Goal: Transaction & Acquisition: Purchase product/service

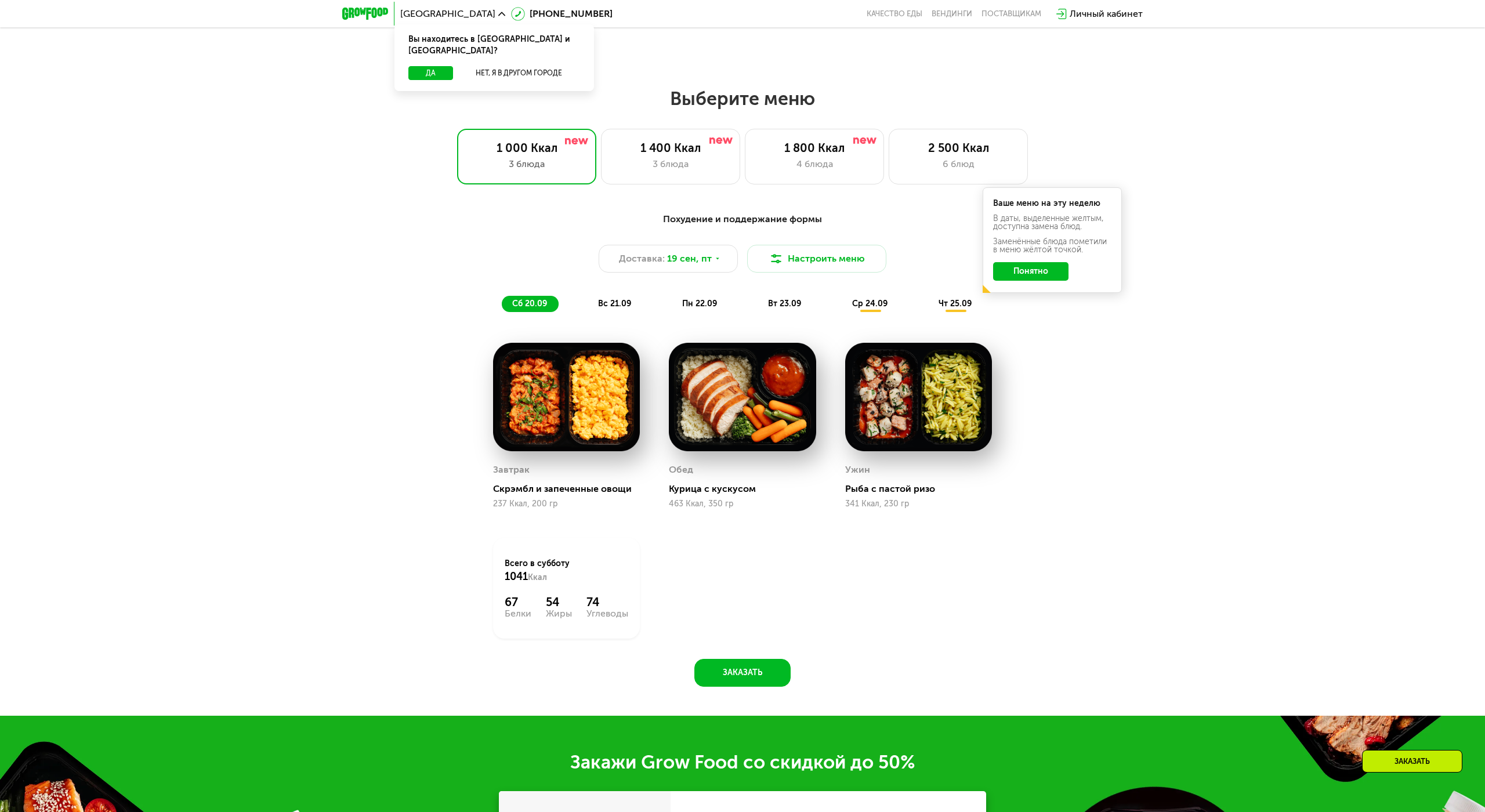
scroll to position [1160, 0]
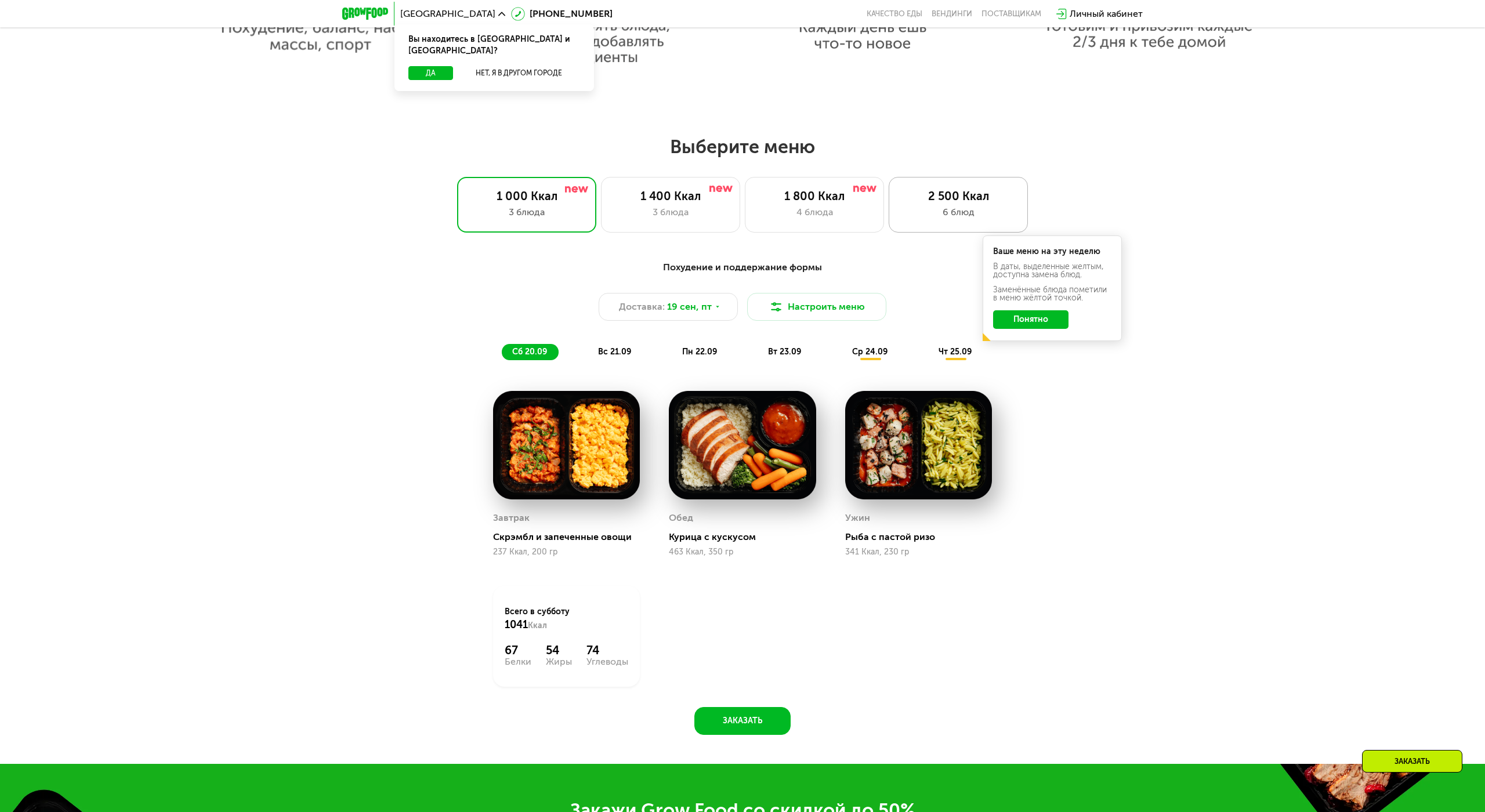
click at [927, 205] on div "6 блюд" at bounding box center [958, 211] width 115 height 14
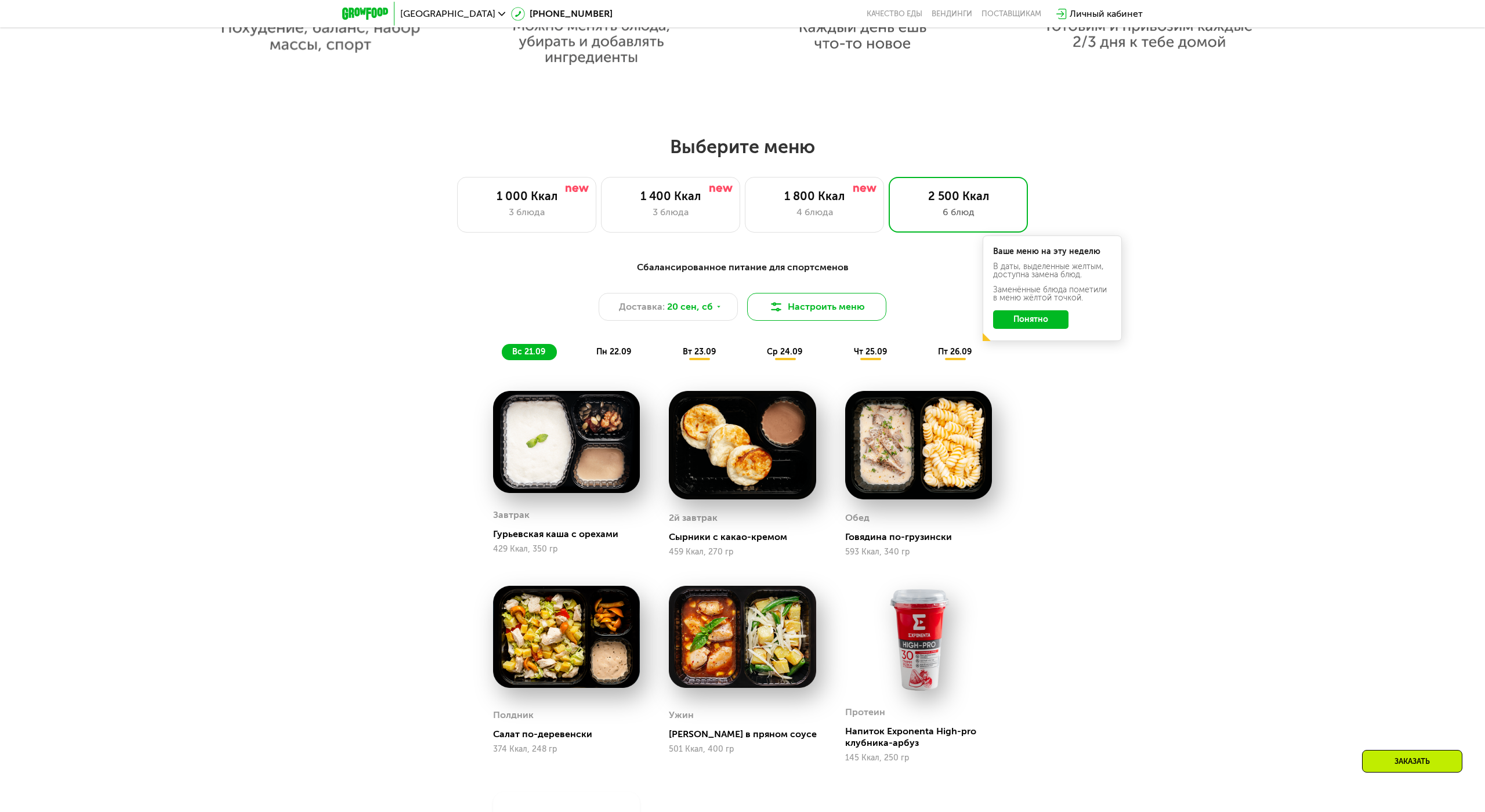
click at [807, 309] on button "Настроить меню" at bounding box center [817, 307] width 139 height 28
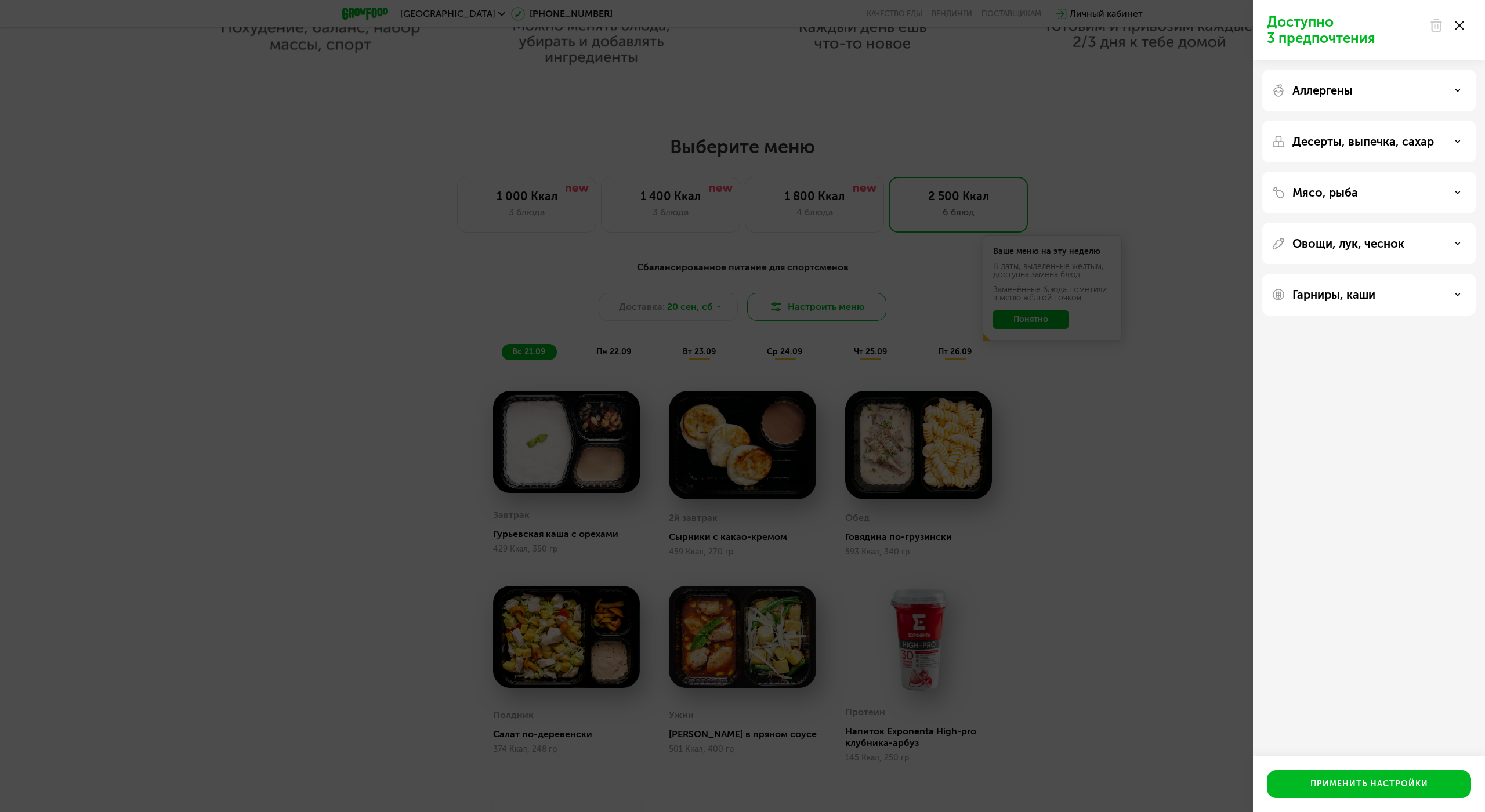
click at [807, 309] on div "Доступно 3 предпочтения Аллергены Десерты, выпечка, сахар Мясо, рыба Овощи, лук…" at bounding box center [742, 406] width 1485 height 812
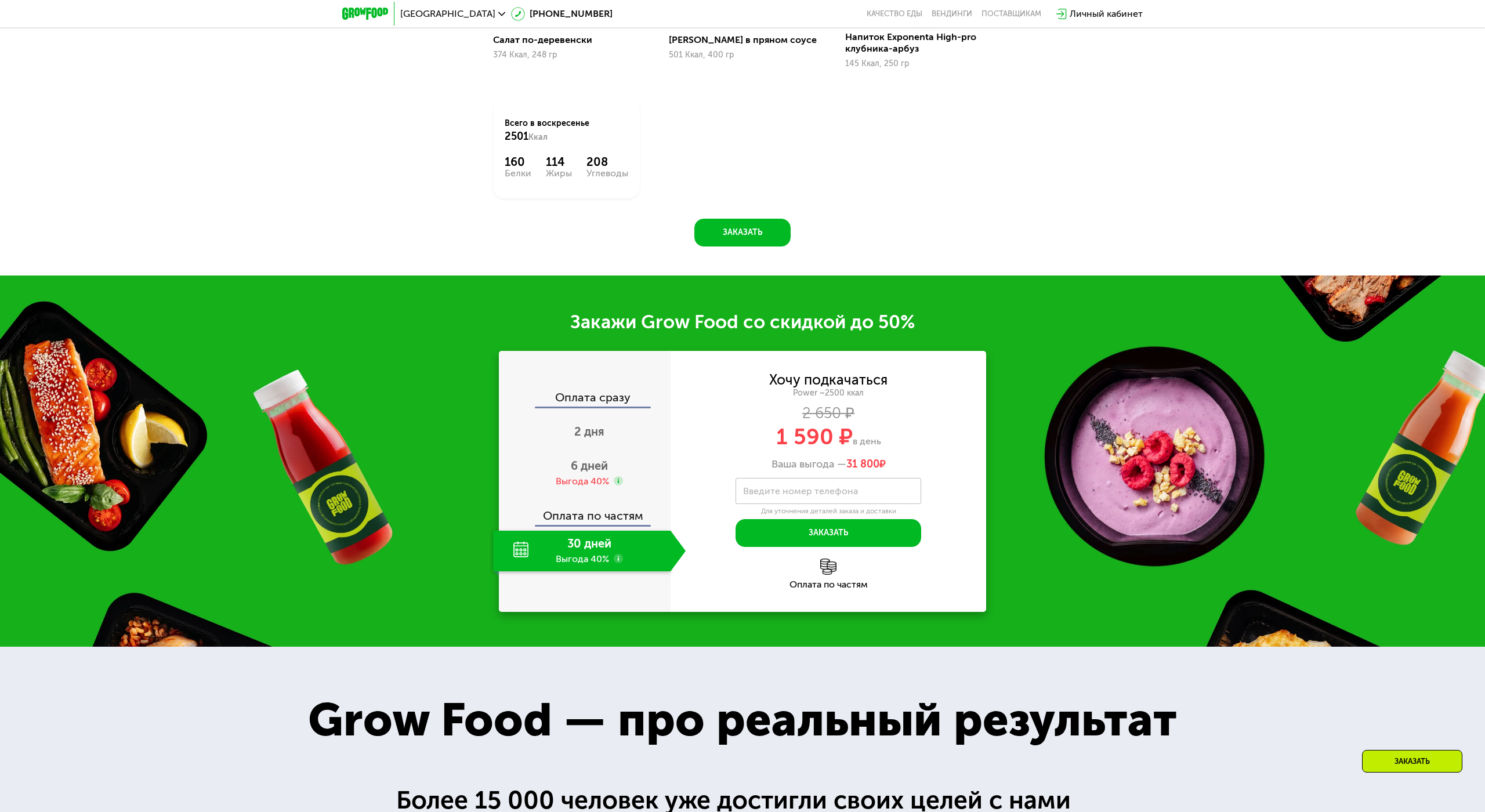
scroll to position [1856, 0]
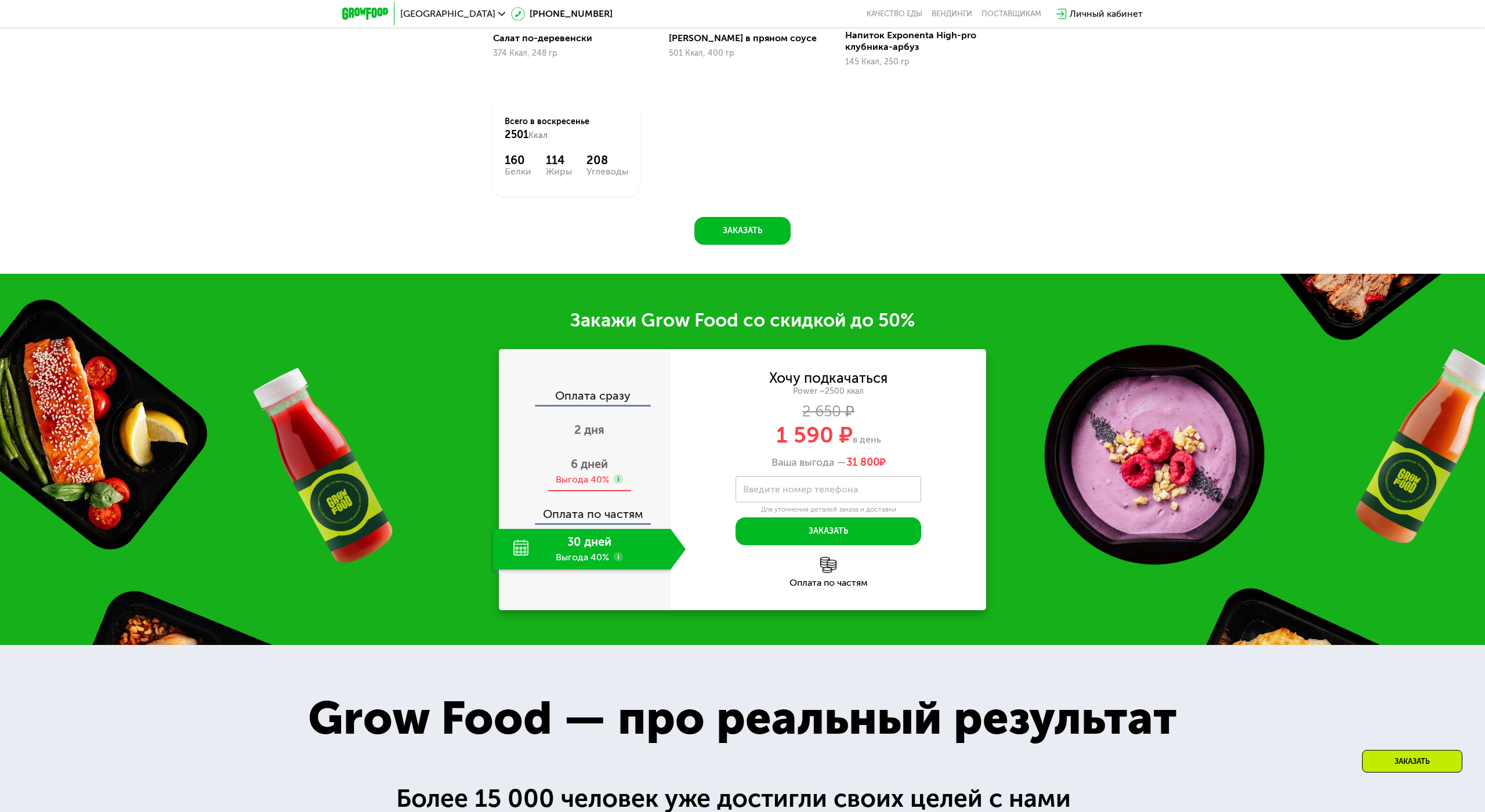
click at [590, 463] on span "6 дней" at bounding box center [590, 463] width 37 height 14
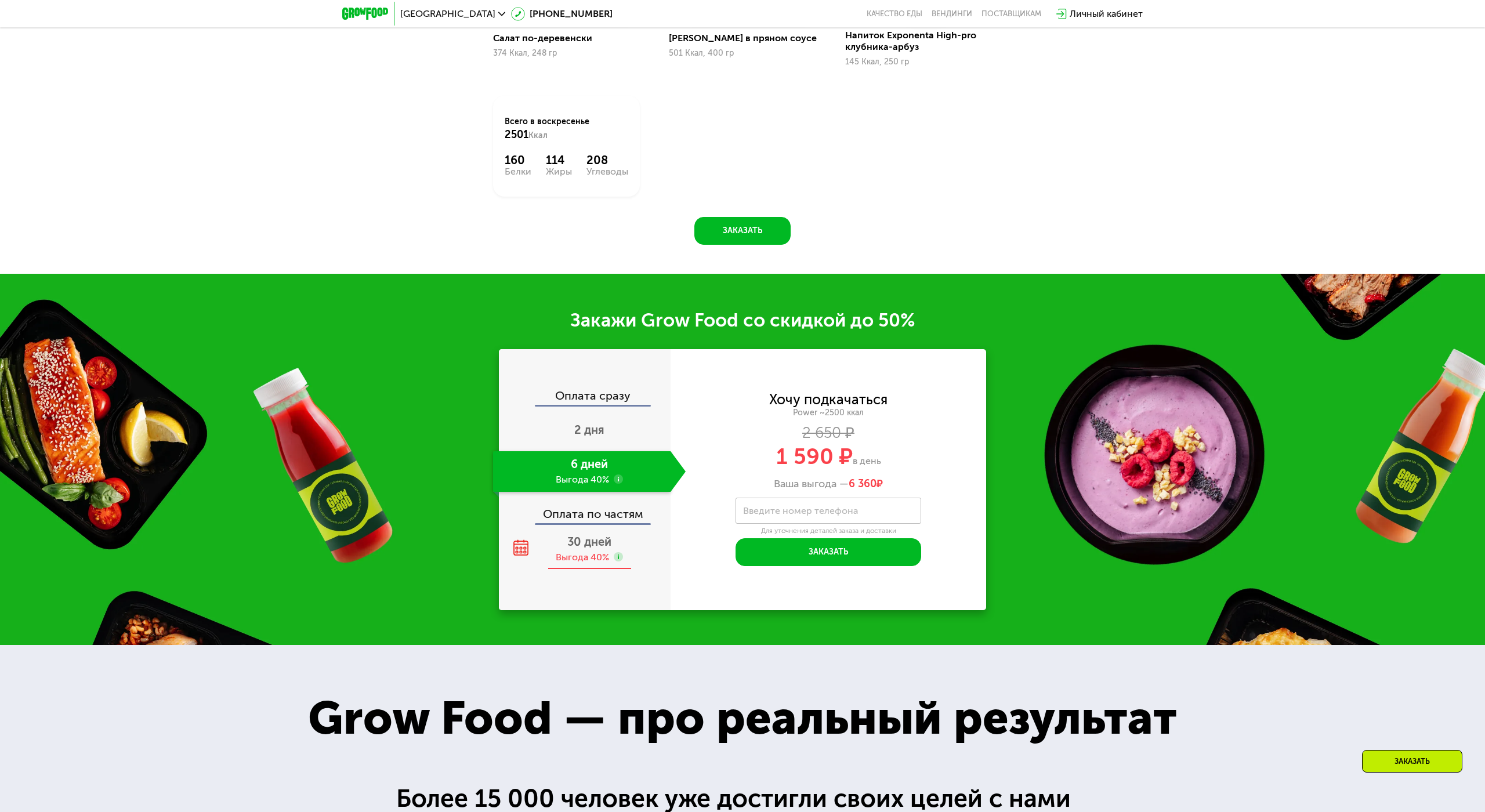
click at [578, 542] on span "30 дней" at bounding box center [590, 541] width 44 height 14
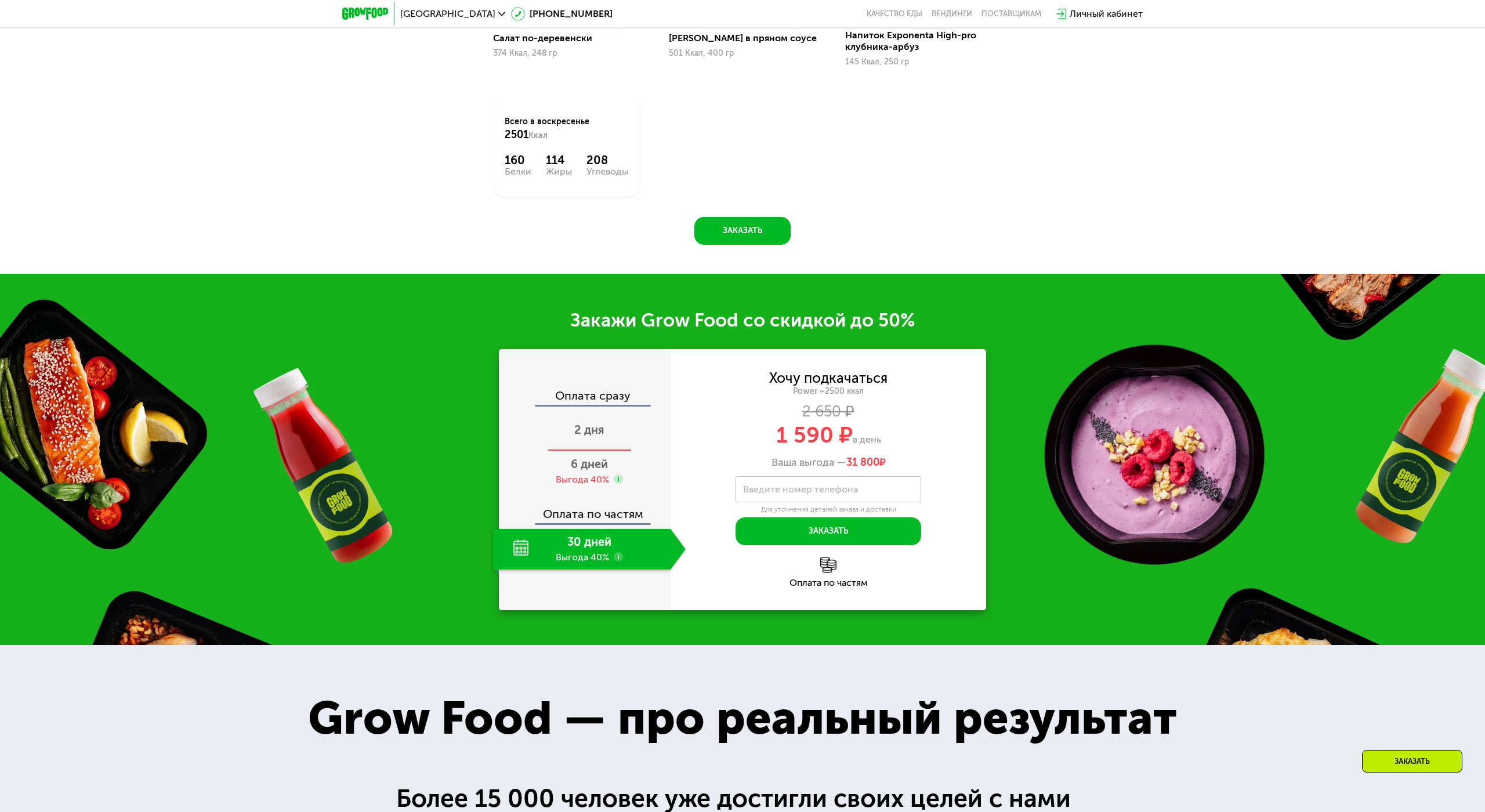
click at [574, 426] on span "2 дня" at bounding box center [589, 429] width 31 height 14
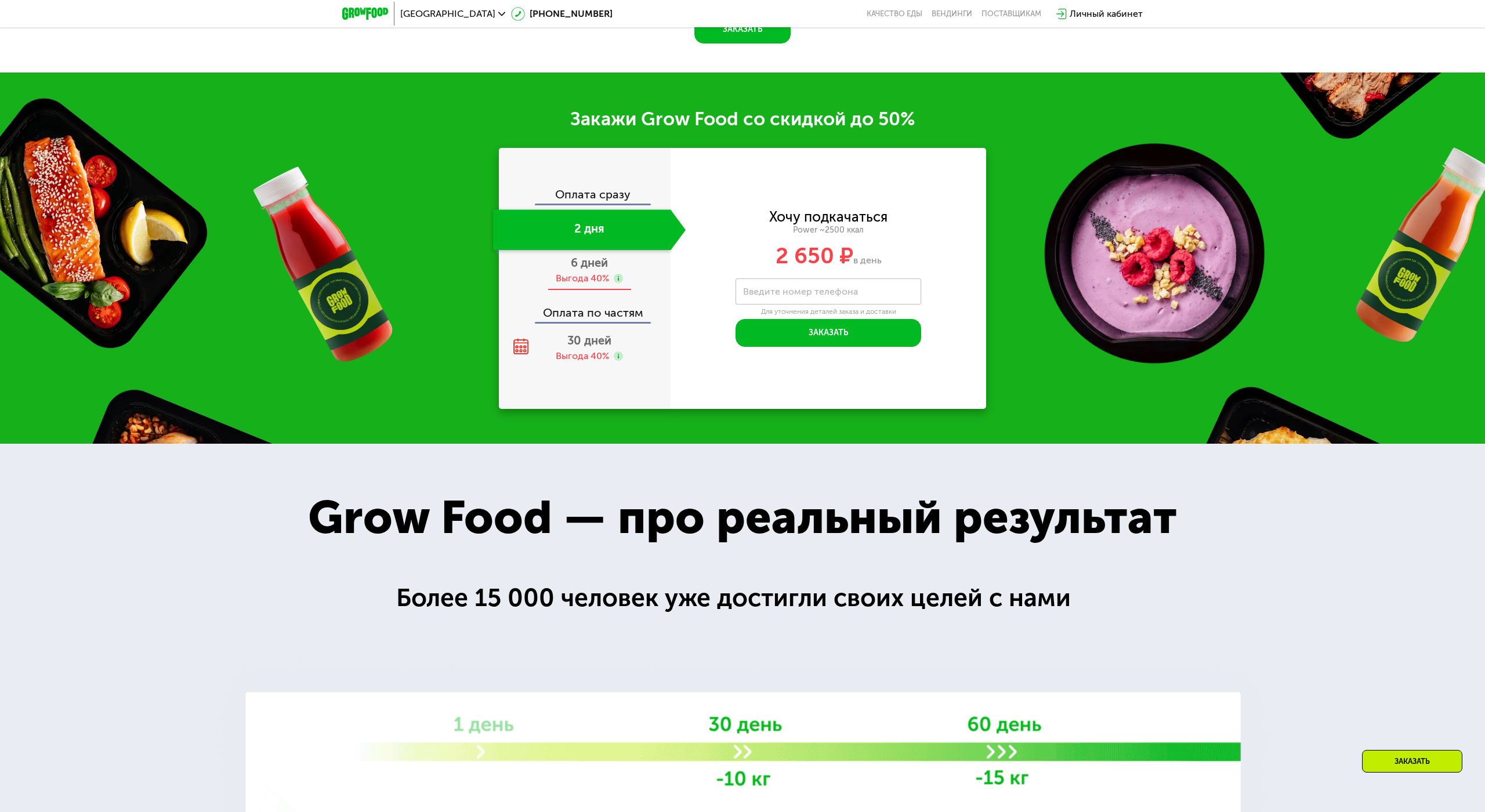
click at [580, 270] on span "6 дней" at bounding box center [590, 262] width 37 height 14
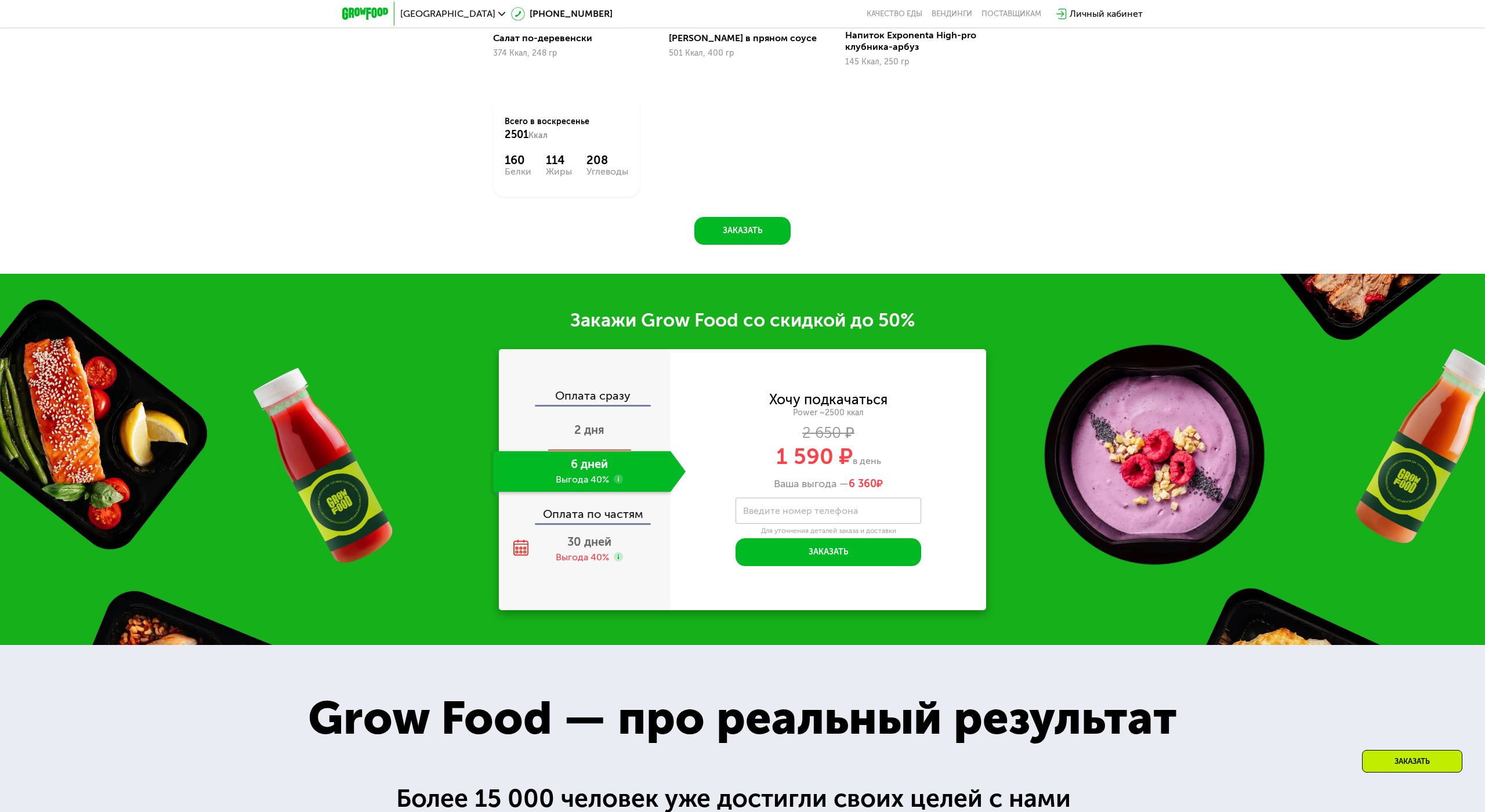
click at [580, 428] on span "2 дня" at bounding box center [589, 429] width 31 height 14
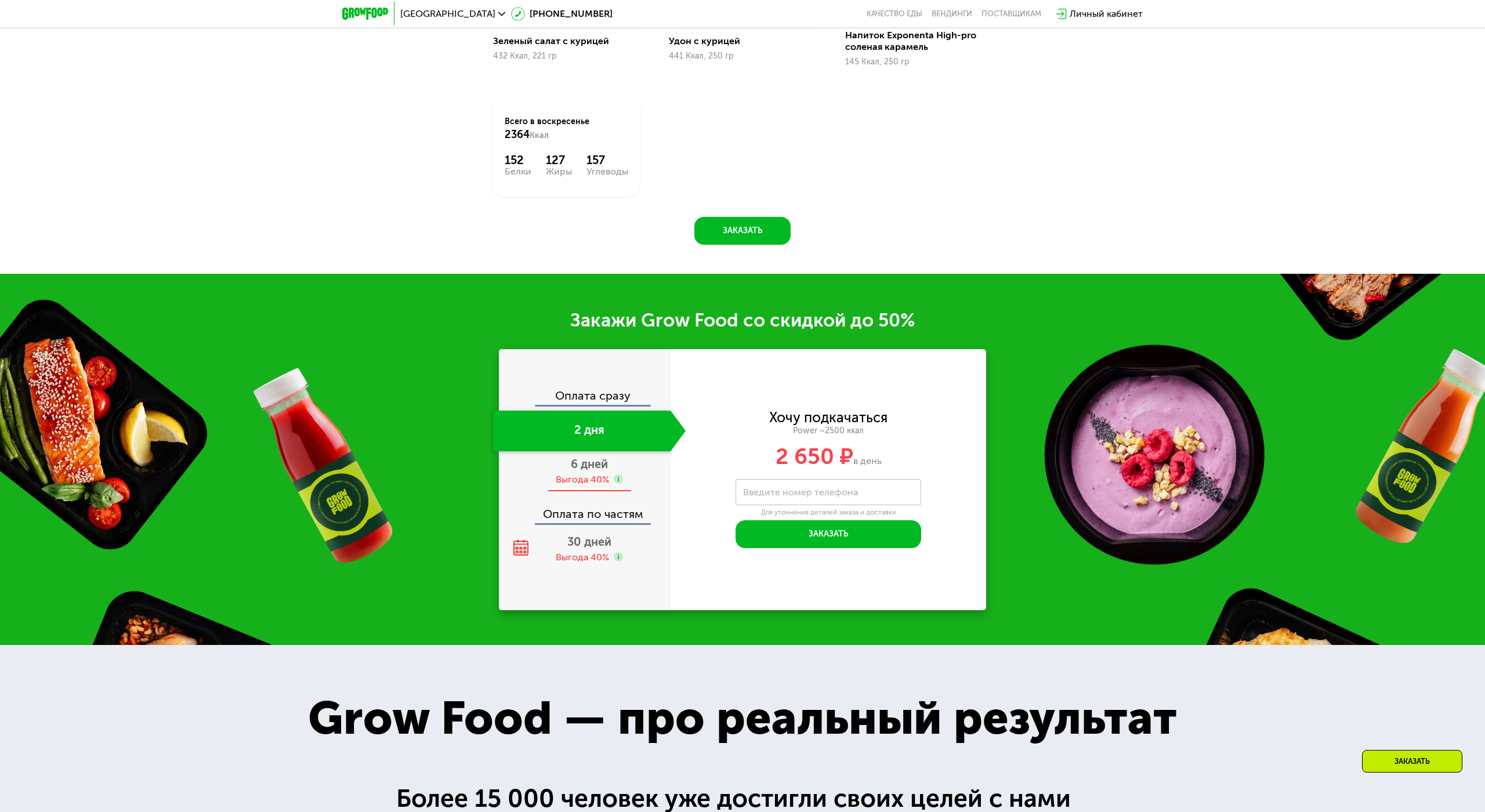
click at [580, 457] on span "6 дней" at bounding box center [590, 463] width 37 height 14
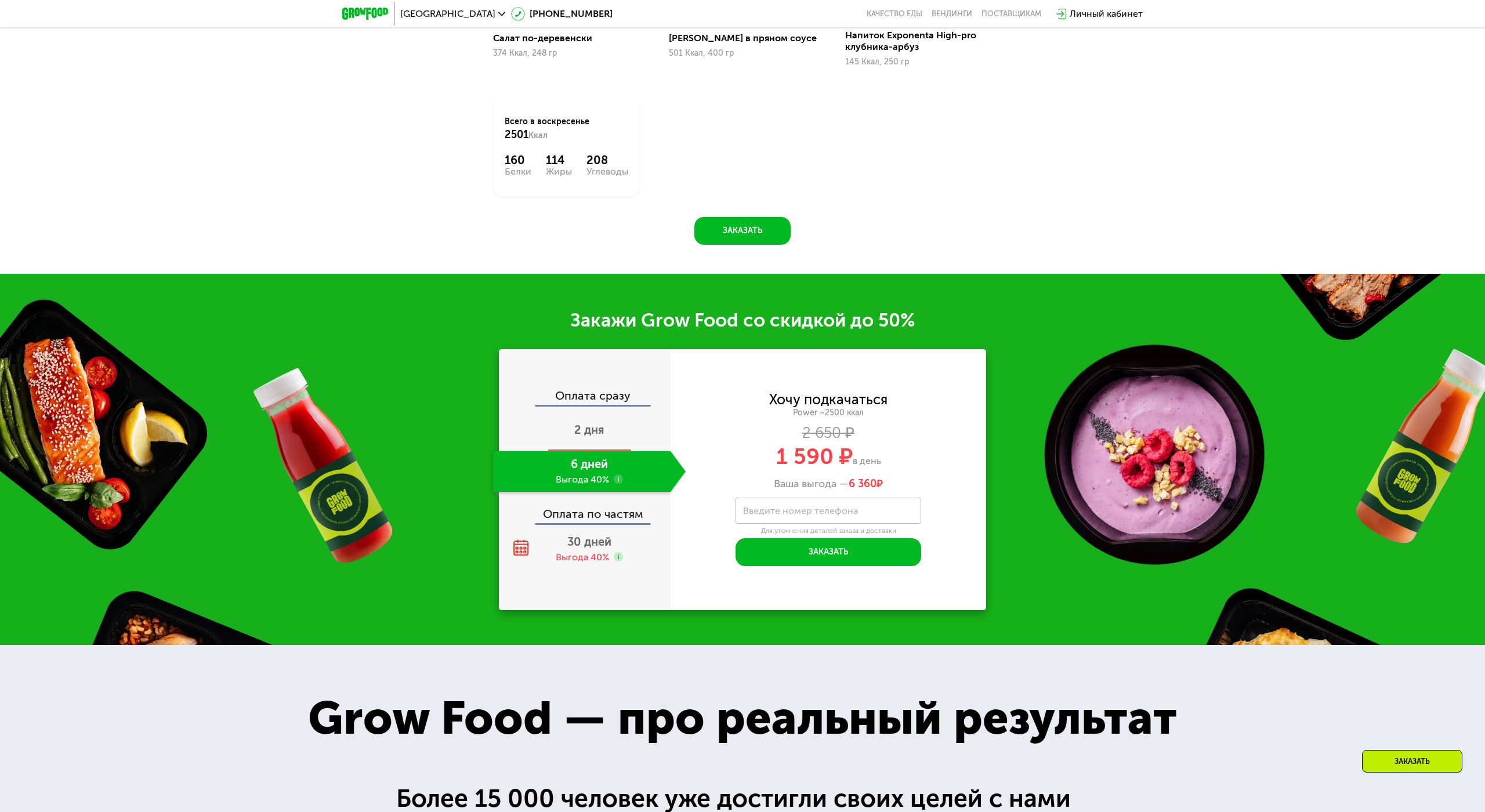
click at [610, 422] on div "2 дня" at bounding box center [590, 431] width 193 height 41
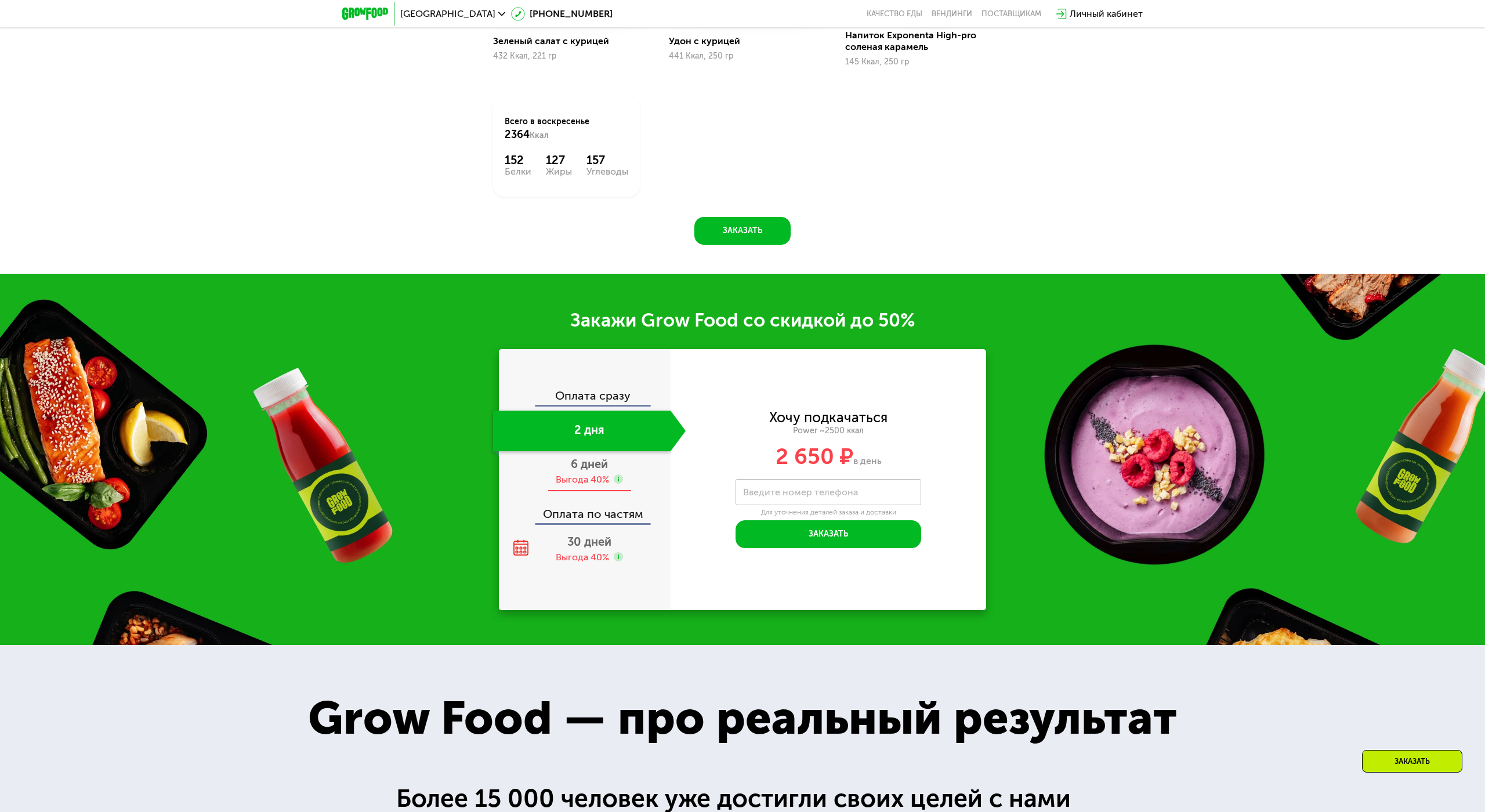
click at [590, 457] on span "6 дней" at bounding box center [590, 463] width 37 height 14
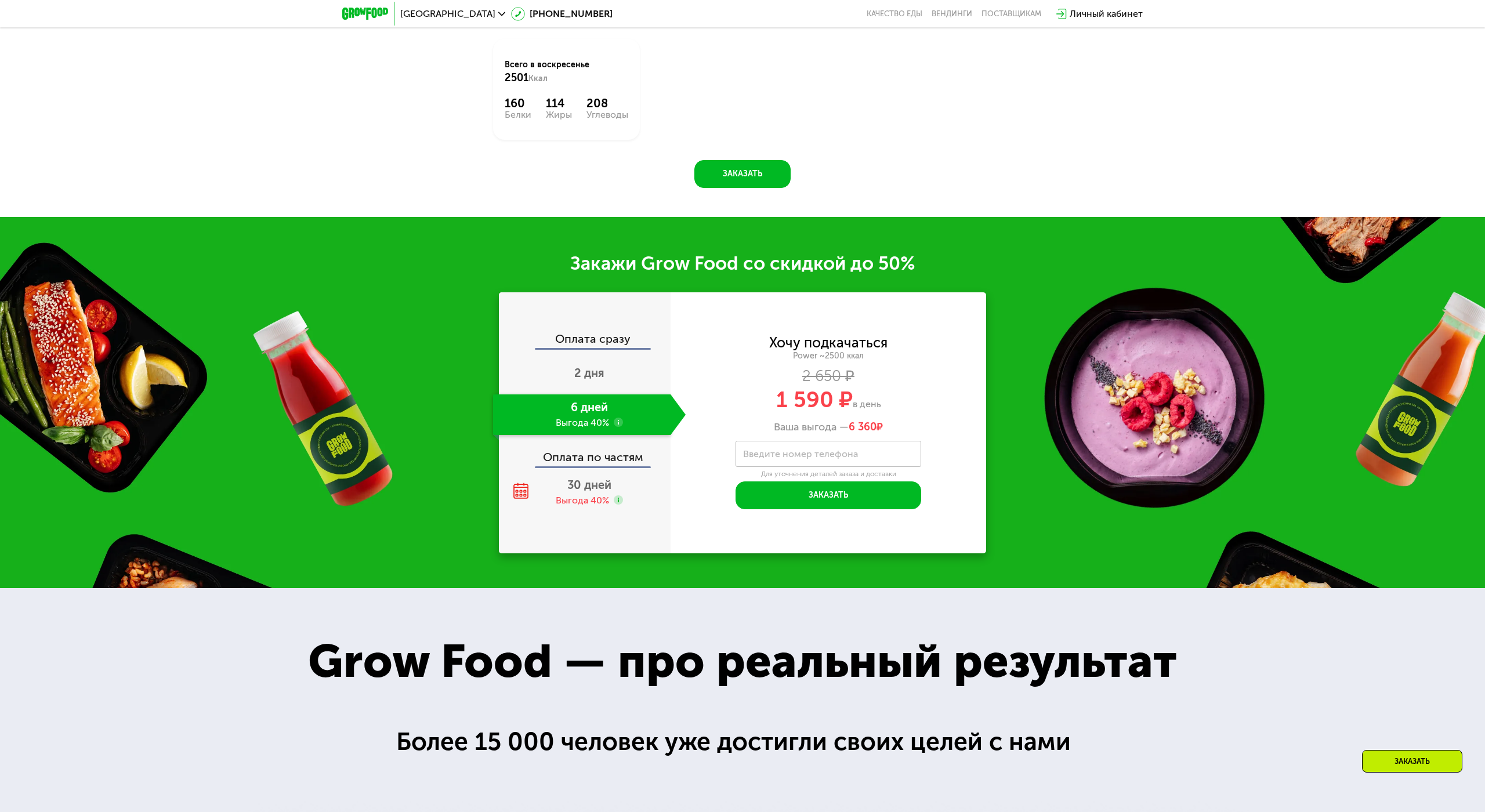
scroll to position [1914, 0]
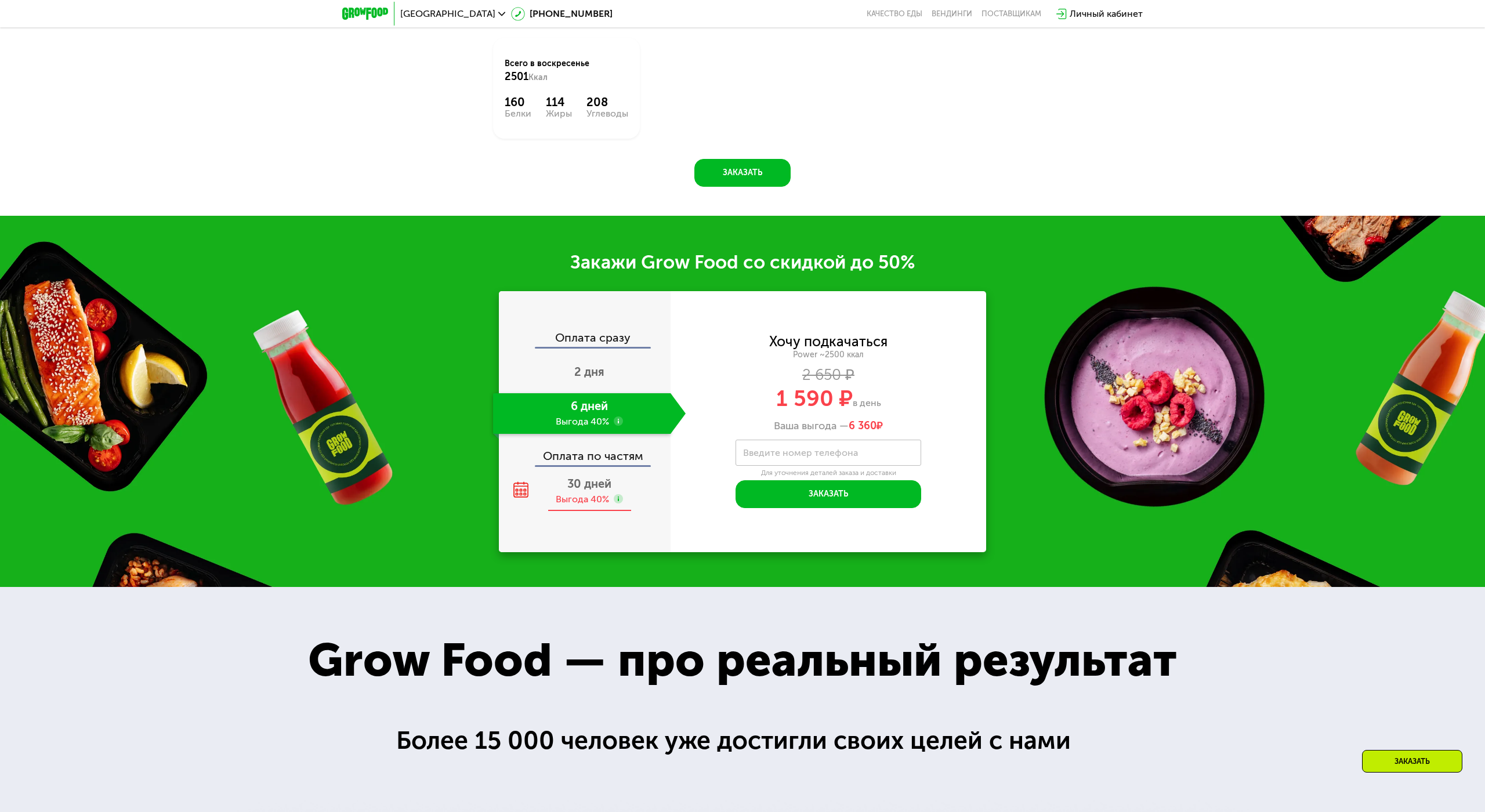
click at [590, 476] on span "30 дней" at bounding box center [590, 483] width 44 height 14
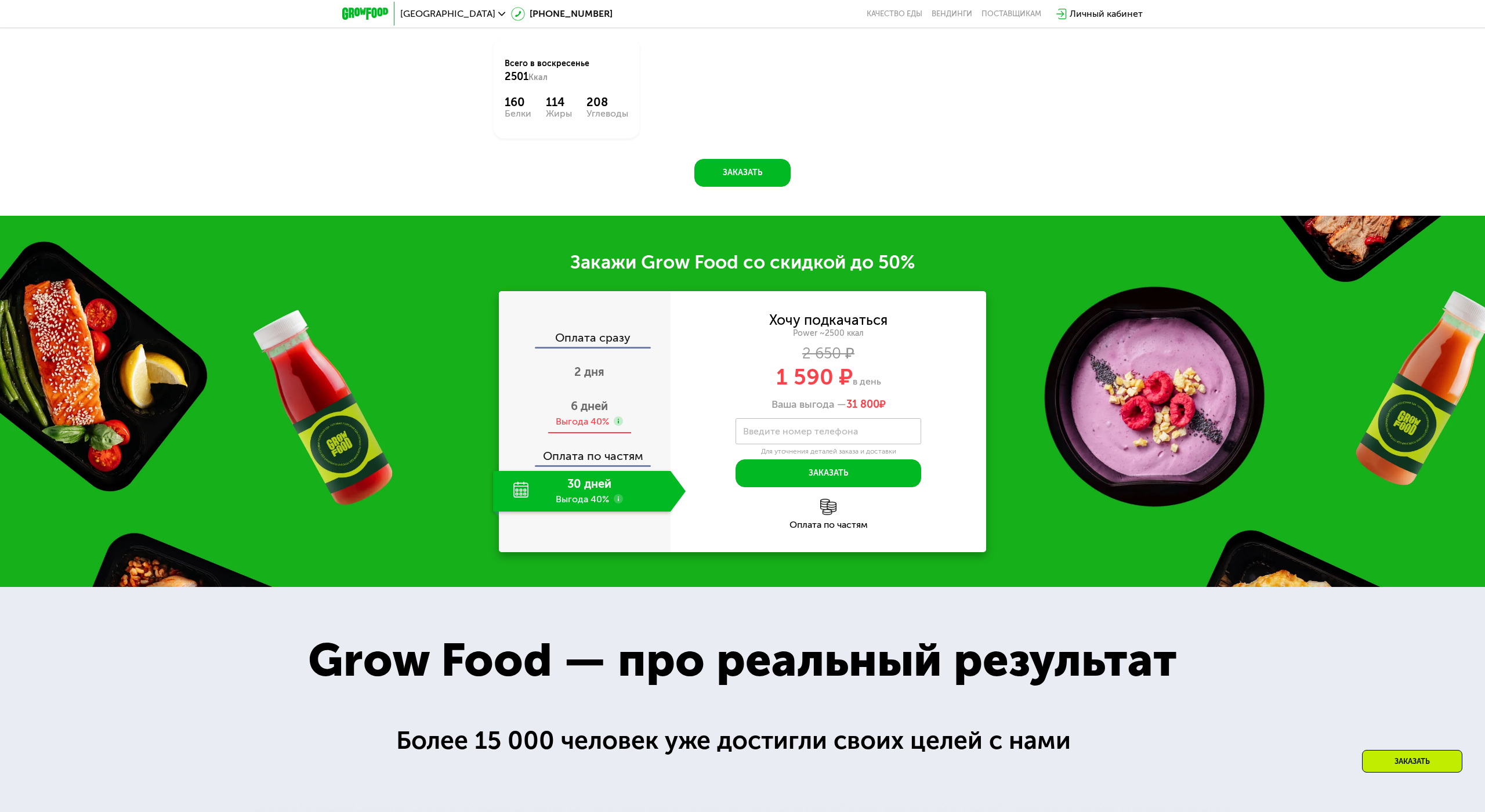
click at [603, 398] on div "6 дней Выгода 40%" at bounding box center [590, 413] width 193 height 41
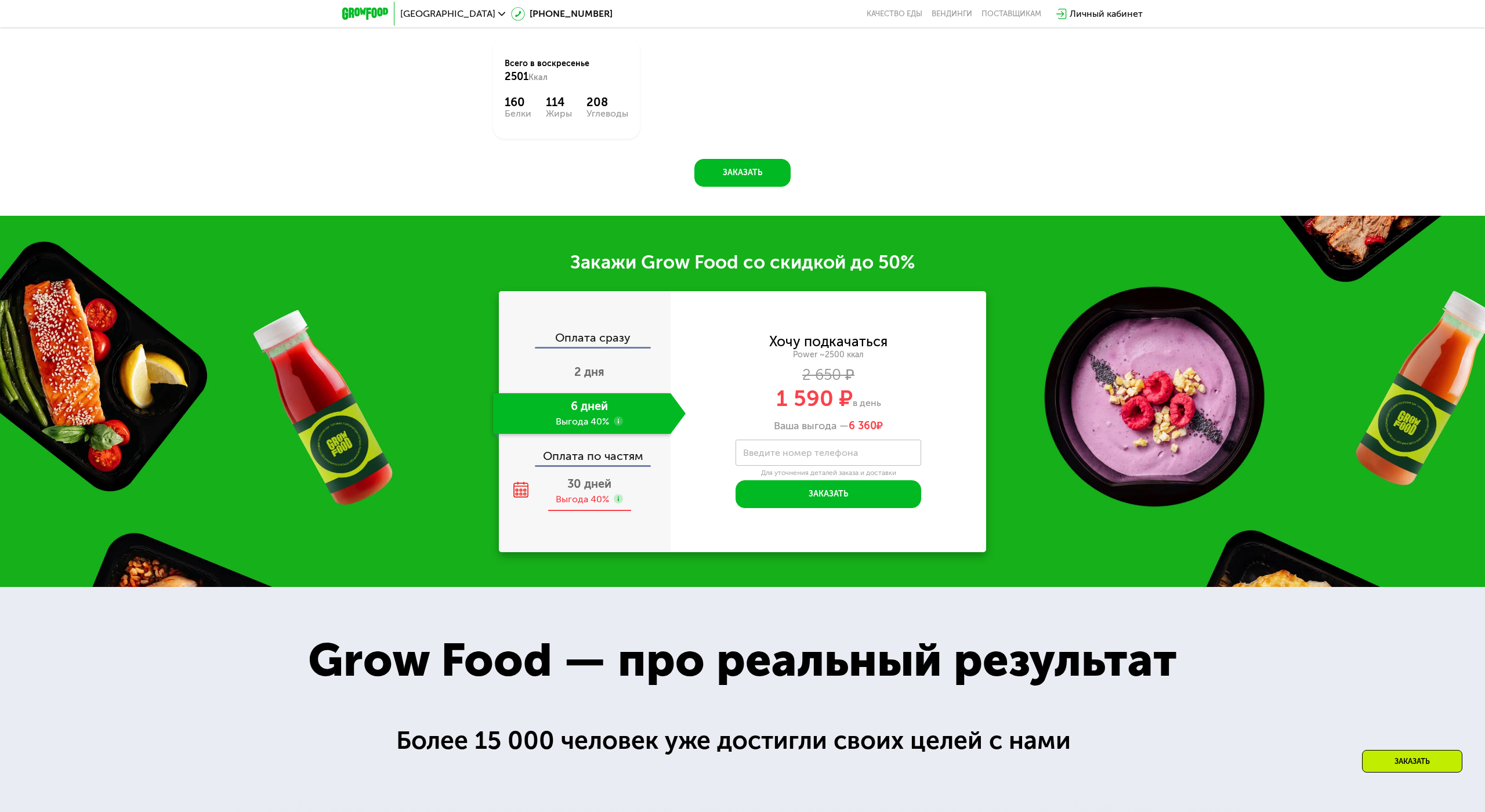
click at [580, 476] on span "30 дней" at bounding box center [590, 483] width 44 height 14
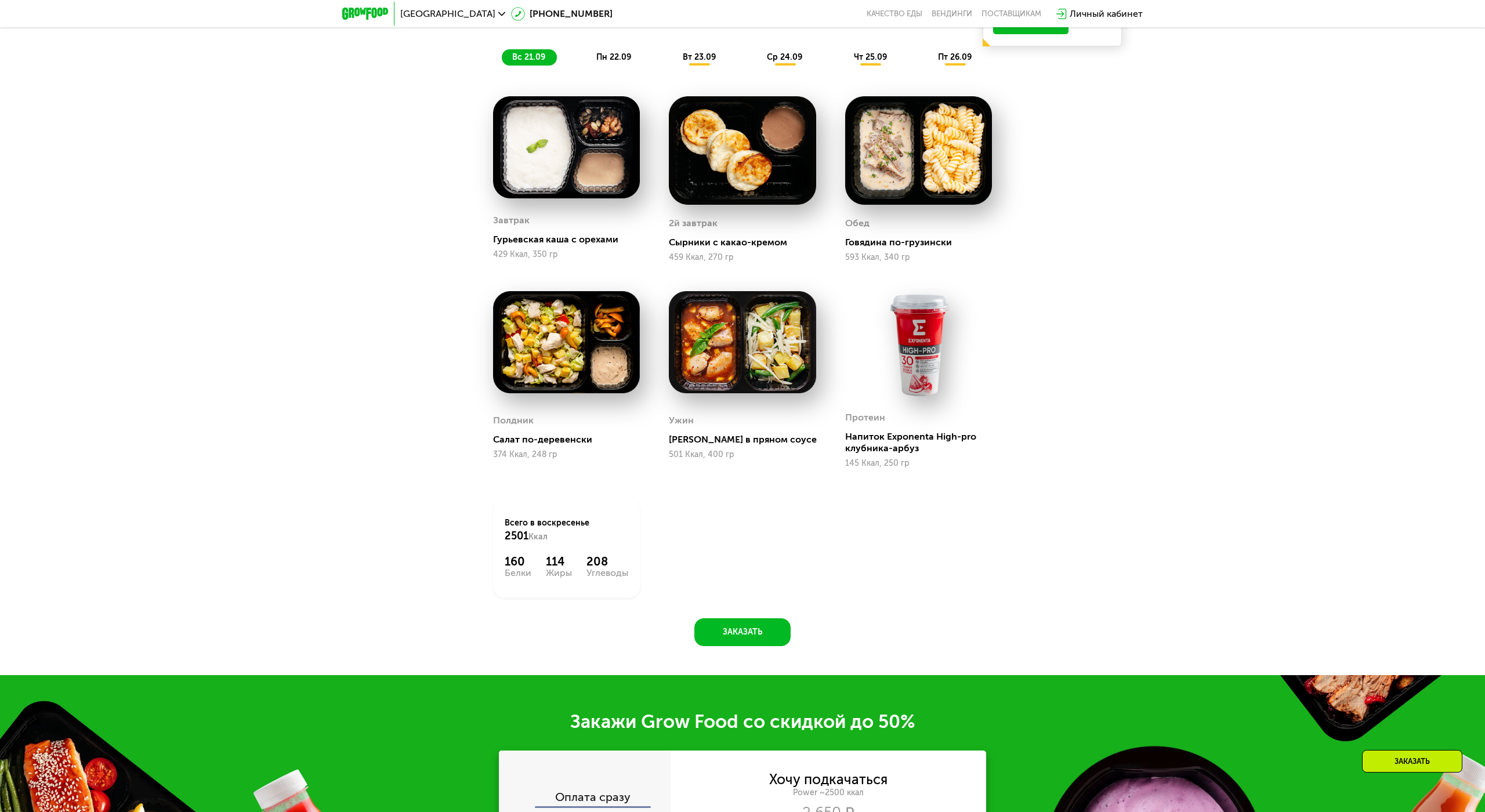
scroll to position [1275, 0]
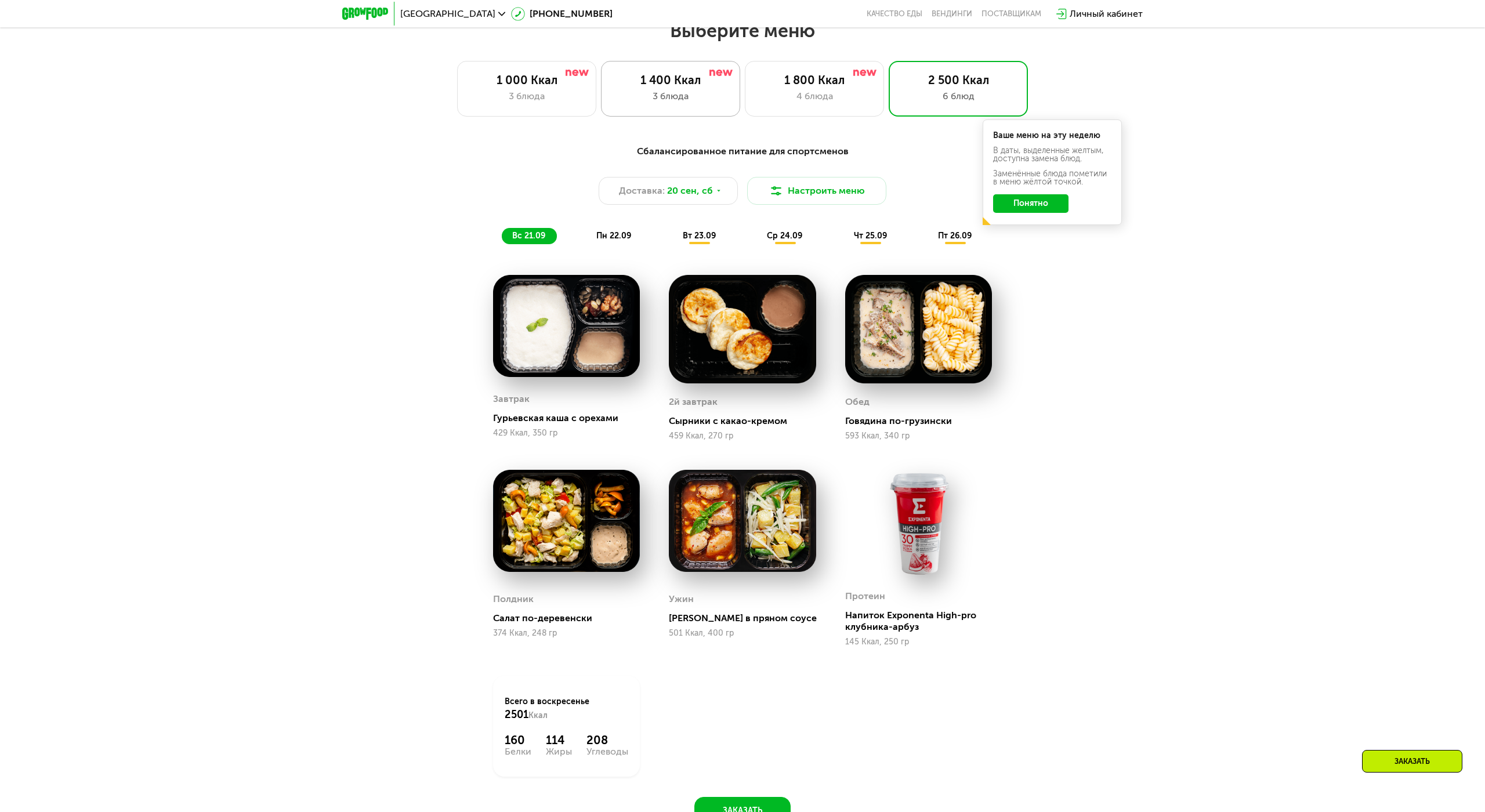
click at [646, 80] on div "1 400 Ккал" at bounding box center [670, 80] width 115 height 14
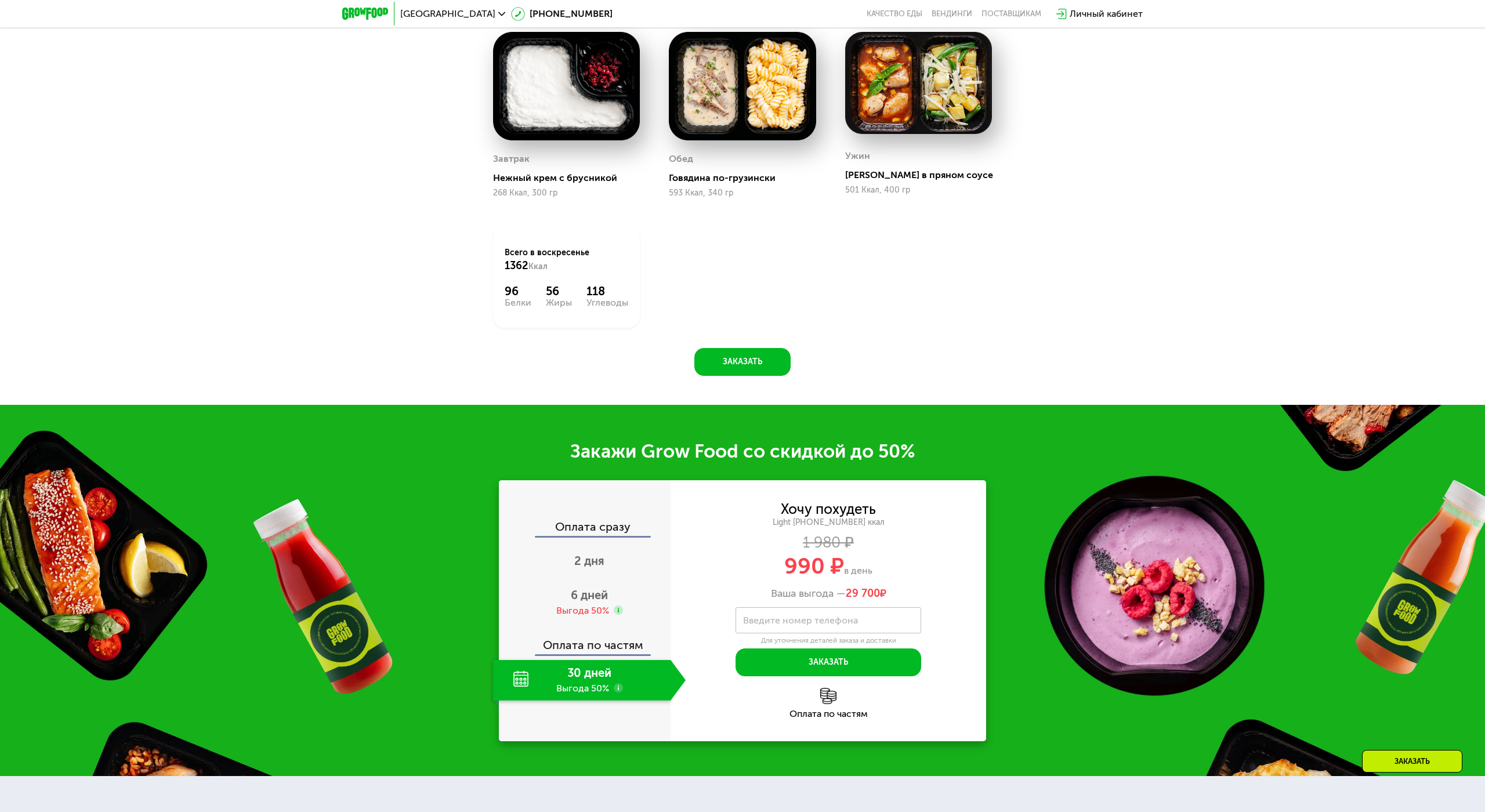
scroll to position [1508, 0]
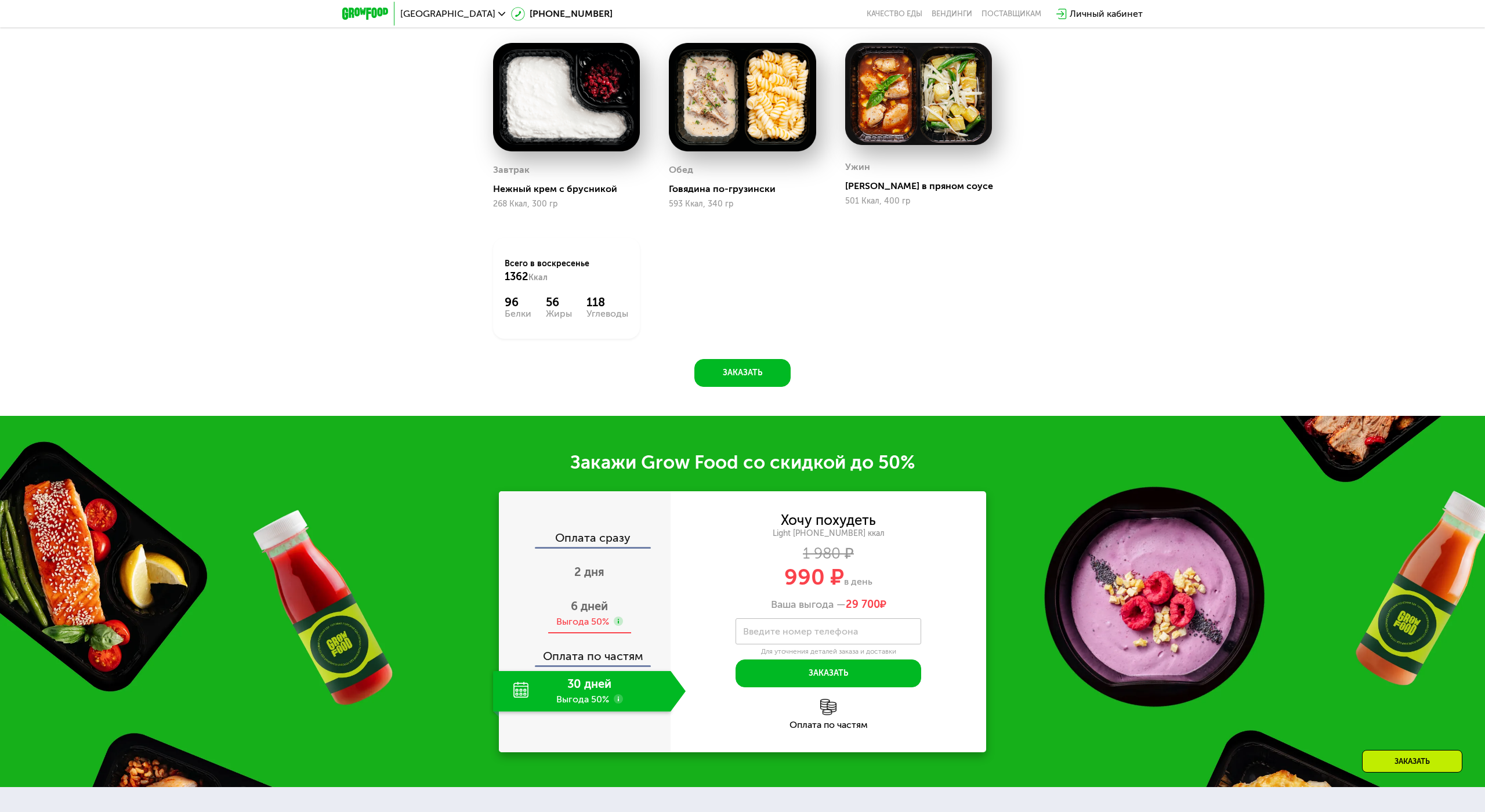
click at [578, 615] on div "Выгода 50%" at bounding box center [582, 622] width 53 height 13
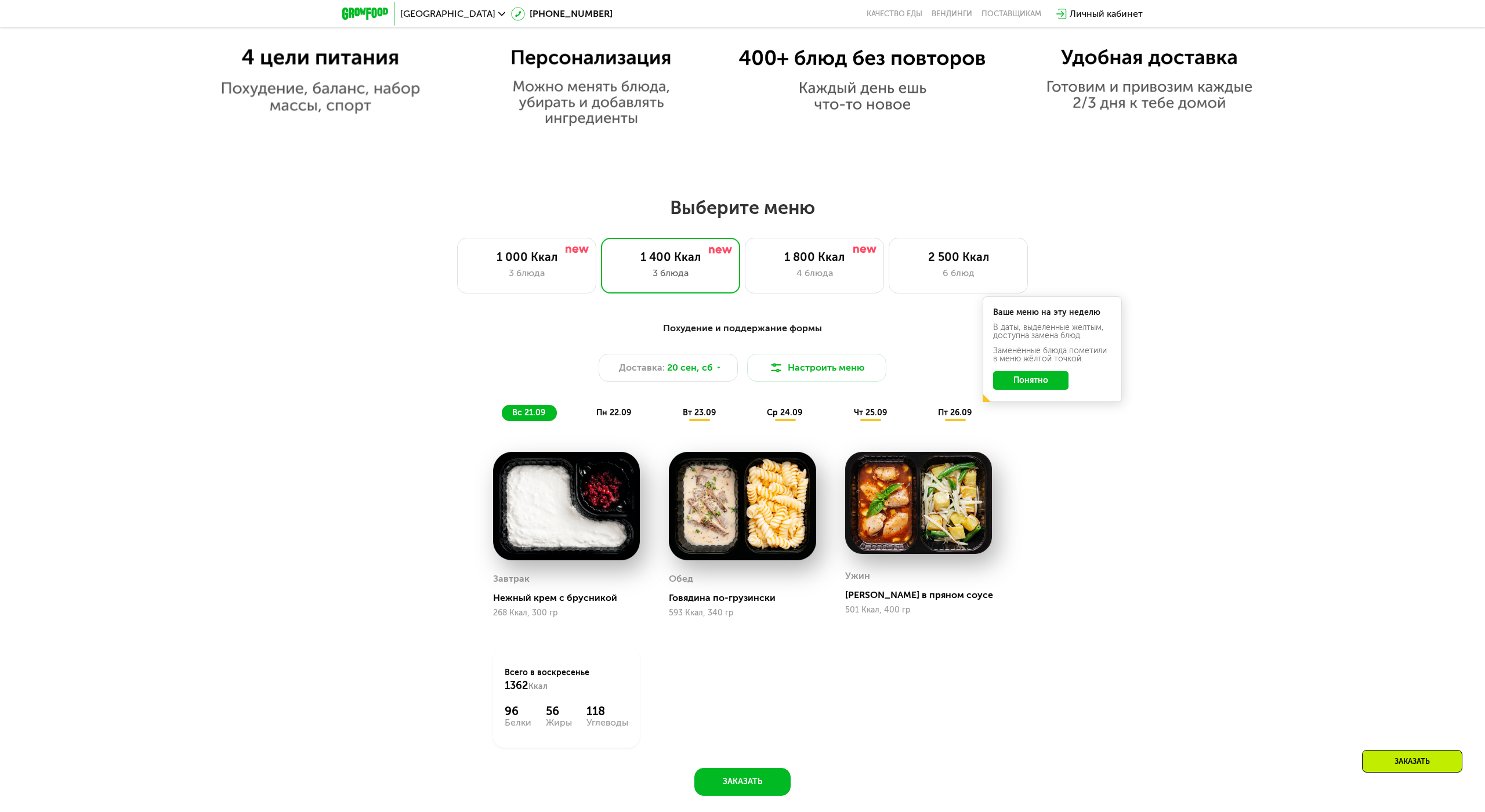
scroll to position [1102, 0]
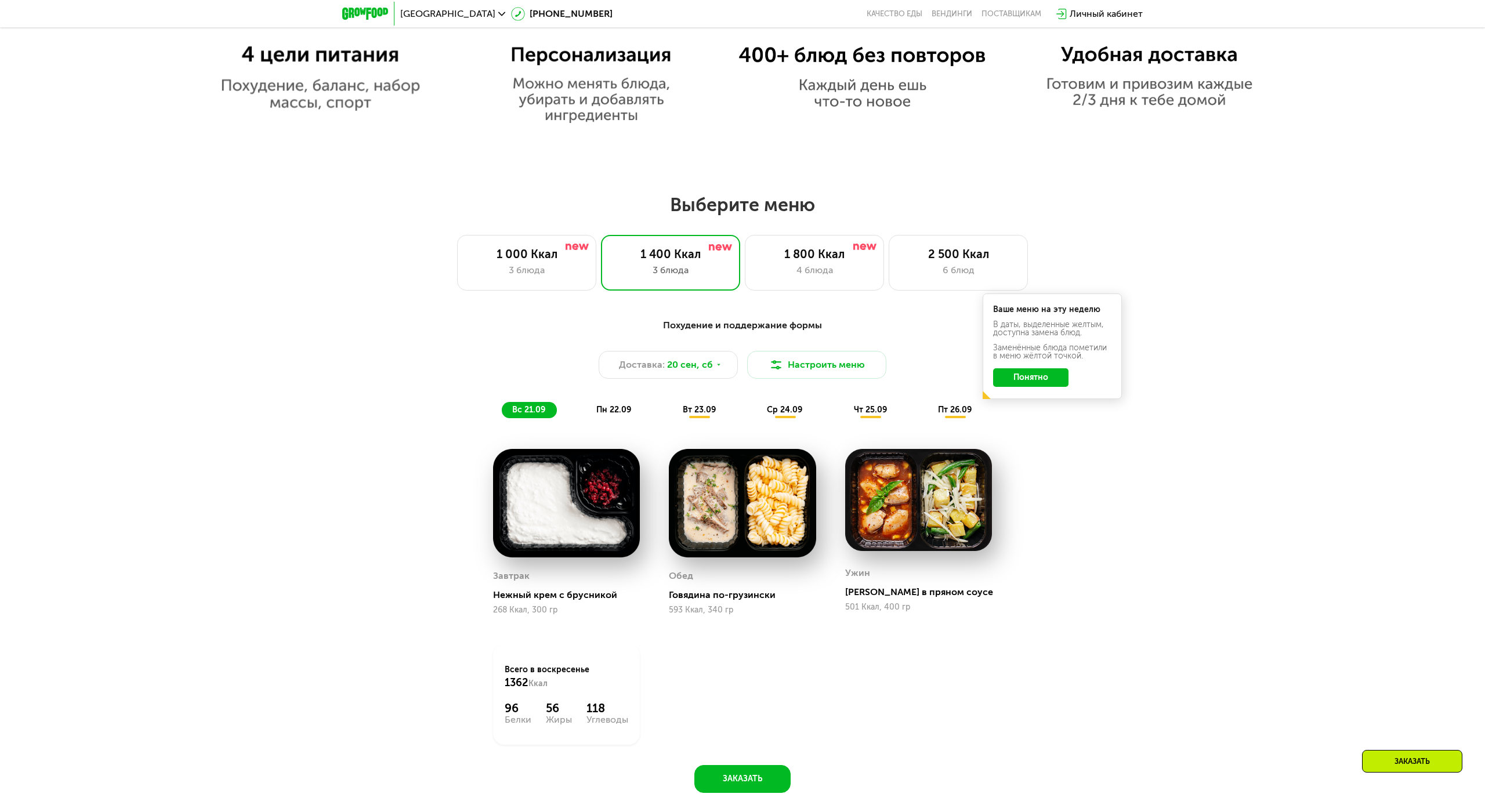
click at [586, 402] on div "пн 22.09" at bounding box center [614, 411] width 57 height 17
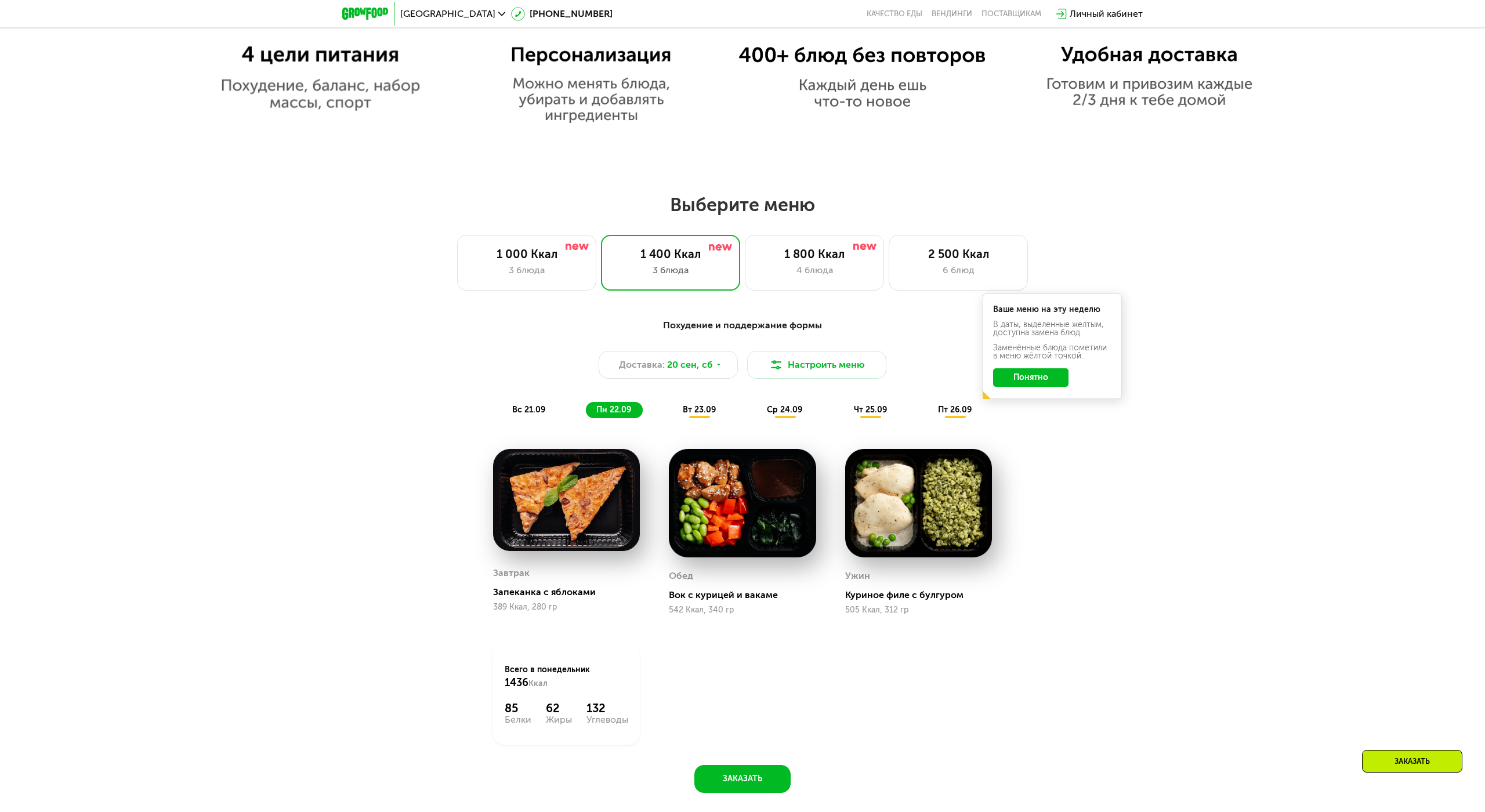
click at [680, 410] on div "вт 23.09" at bounding box center [699, 411] width 55 height 17
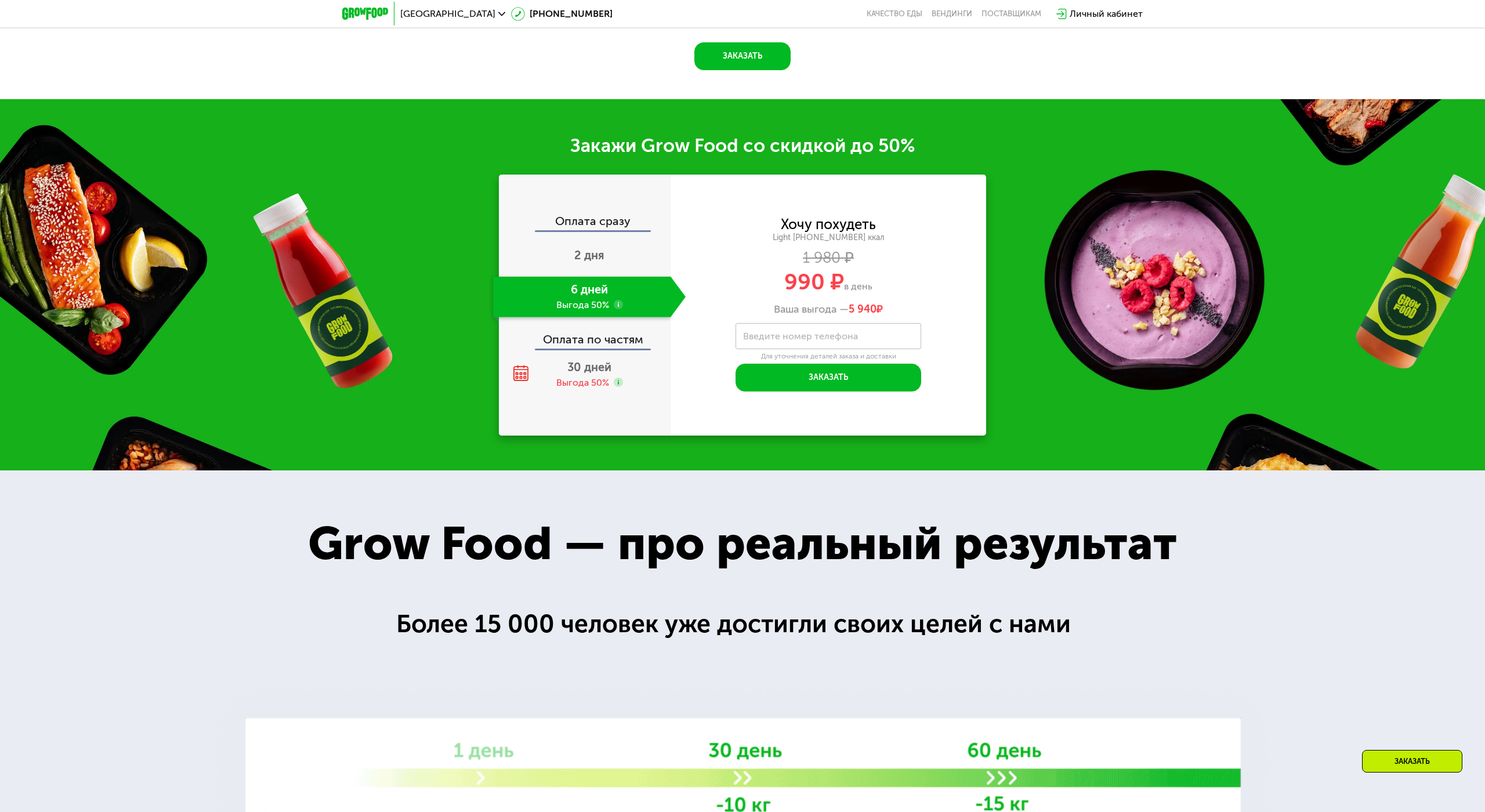
scroll to position [1681, 0]
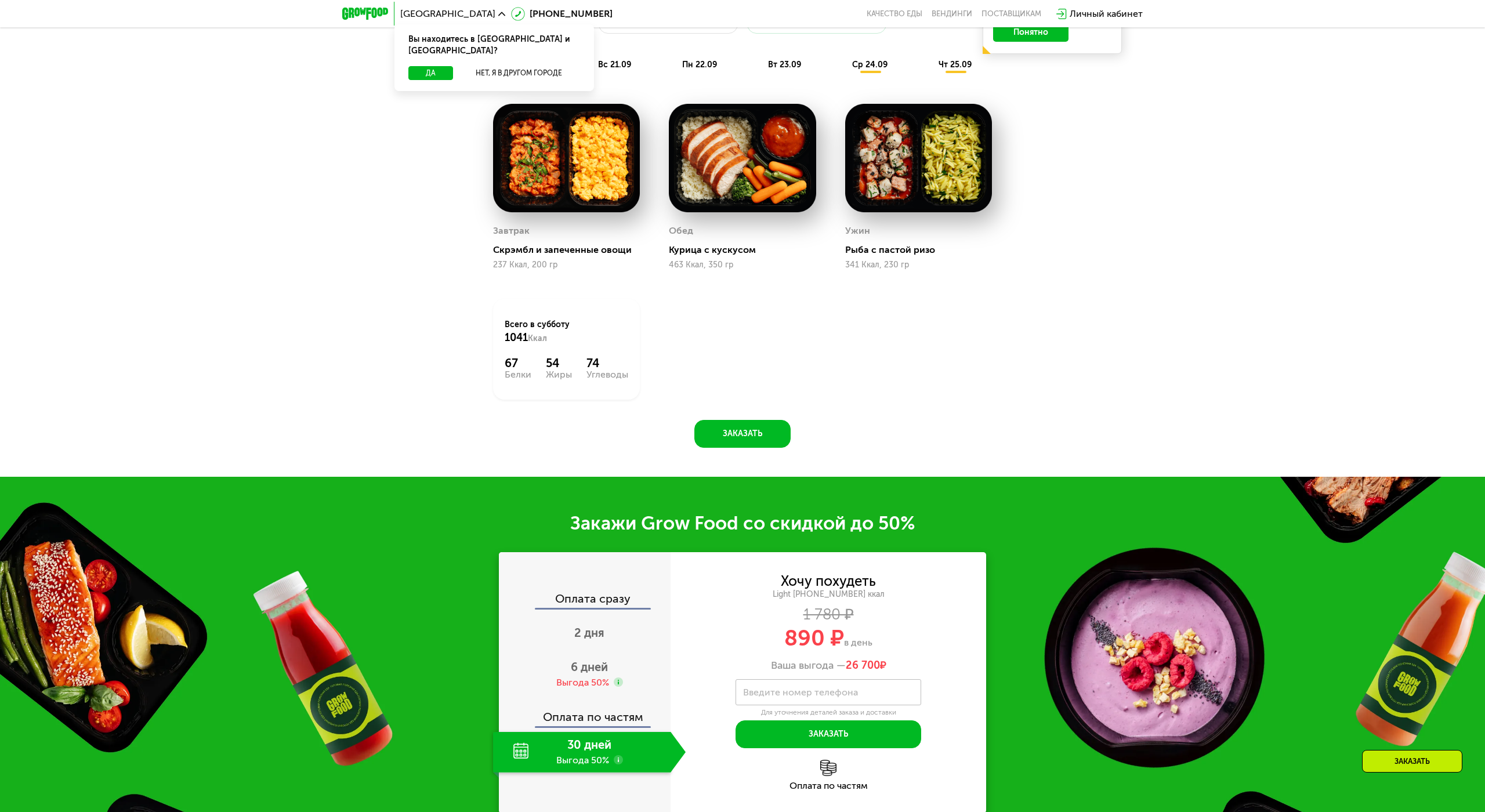
scroll to position [1392, 0]
